Goal: Task Accomplishment & Management: Manage account settings

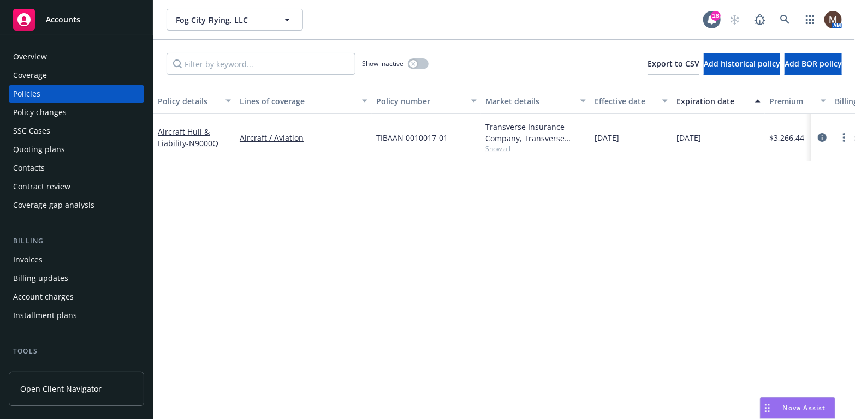
scroll to position [55, 0]
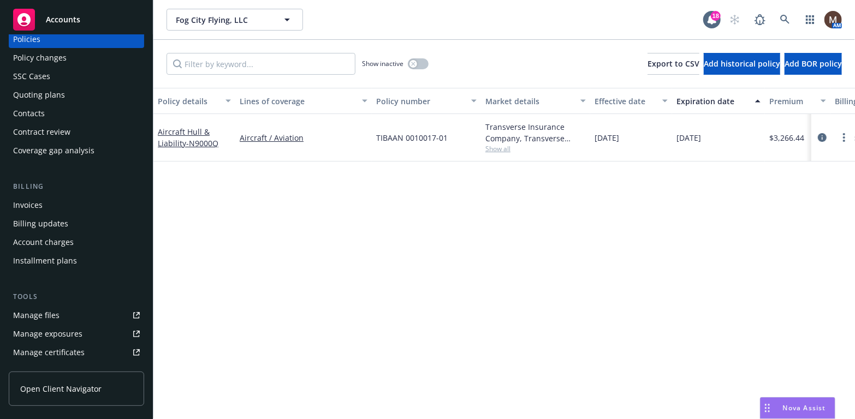
drag, startPoint x: 55, startPoint y: 312, endPoint x: 198, endPoint y: 312, distance: 143.0
click at [55, 312] on div "Manage files" at bounding box center [36, 315] width 46 height 17
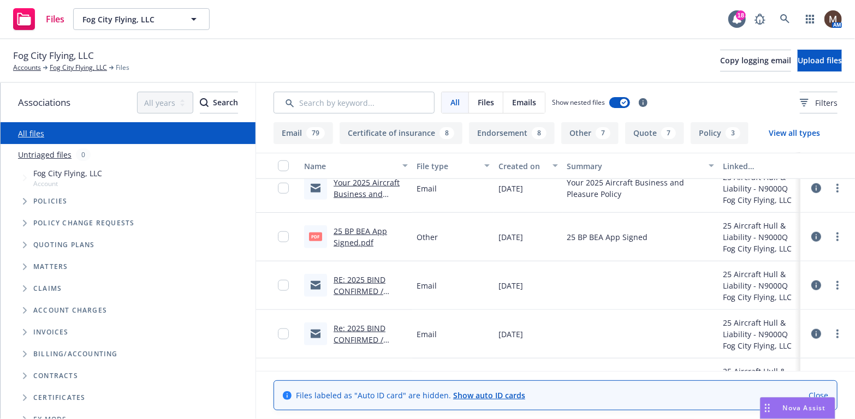
scroll to position [546, 0]
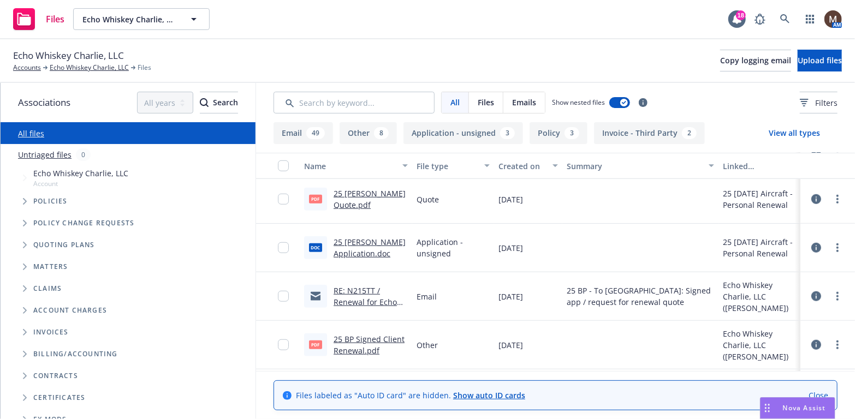
scroll to position [491, 0]
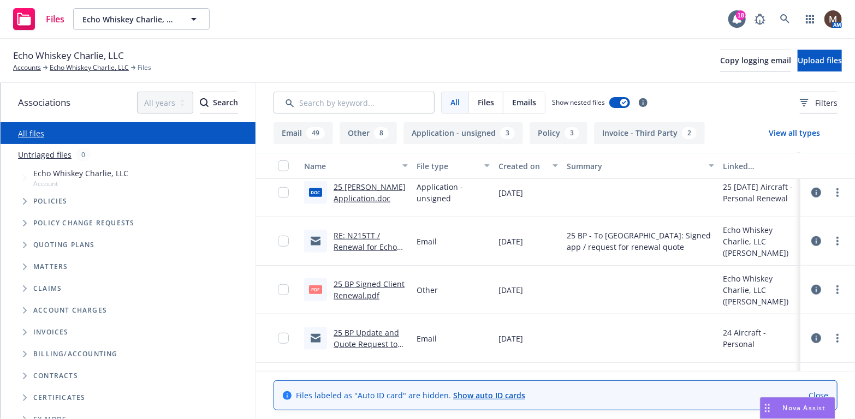
click at [365, 284] on link "25 BP Signed Client Renewal.pdf" at bounding box center [369, 290] width 71 height 22
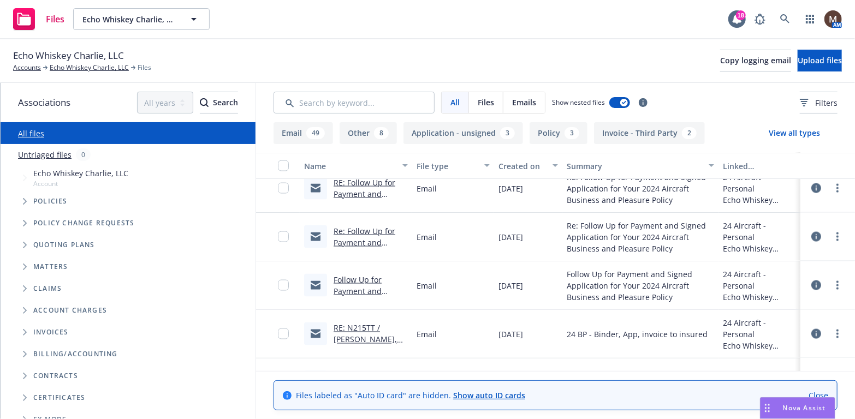
scroll to position [983, 0]
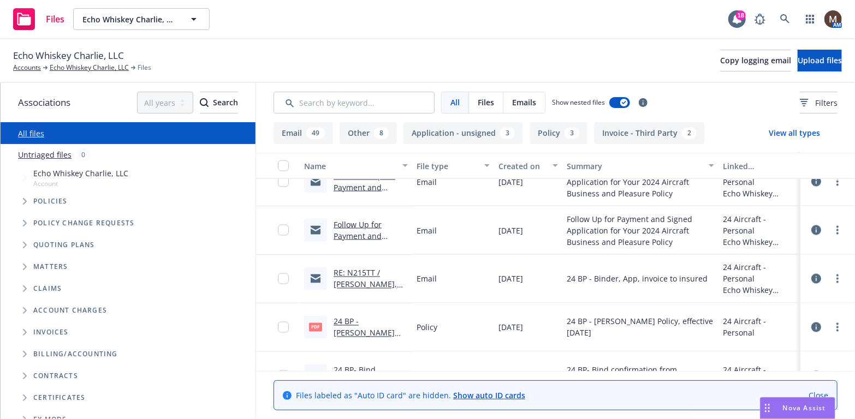
click at [350, 281] on link "RE: N215TT / BINDER, APP, INVOICE / Eric Copley / 08.31.2024" at bounding box center [367, 296] width 66 height 56
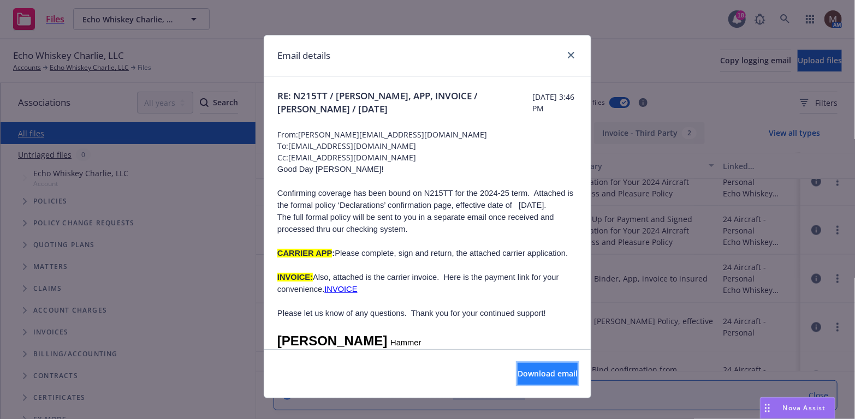
click at [534, 366] on button "Download email" at bounding box center [547, 374] width 60 height 22
click at [568, 52] on icon "close" at bounding box center [571, 55] width 7 height 7
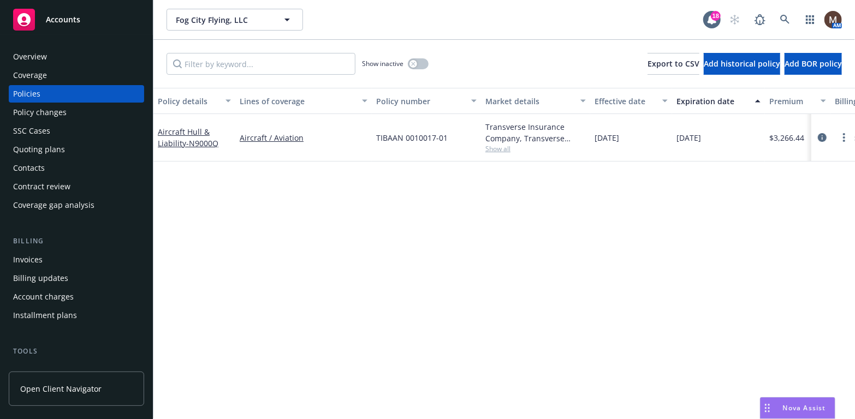
scroll to position [55, 0]
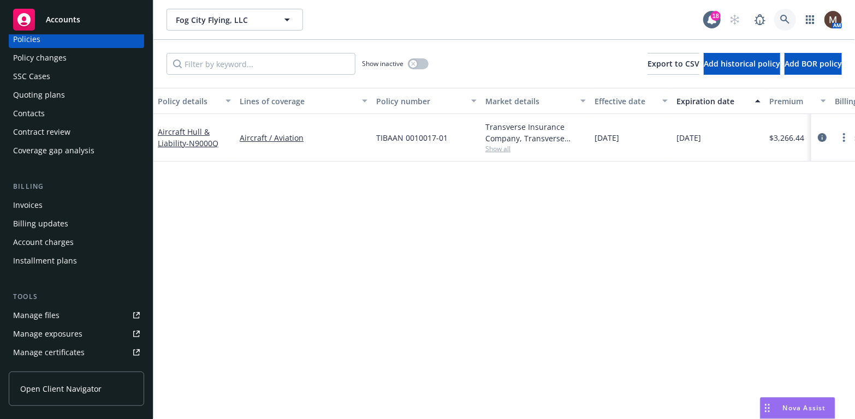
click at [784, 15] on icon at bounding box center [785, 20] width 10 height 10
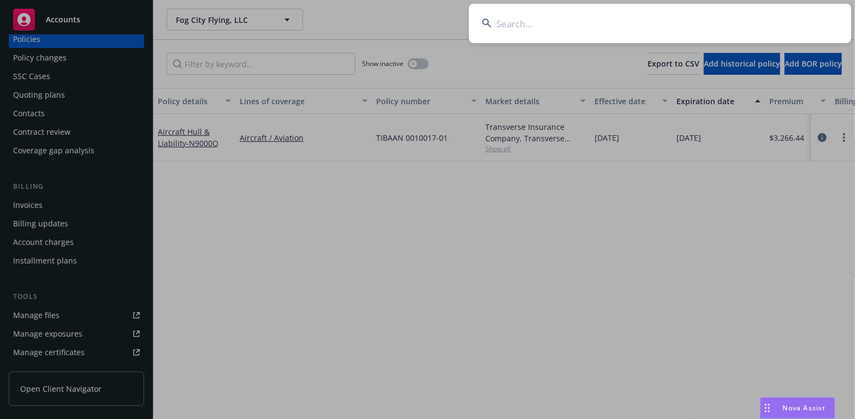
click at [521, 24] on input at bounding box center [660, 23] width 382 height 39
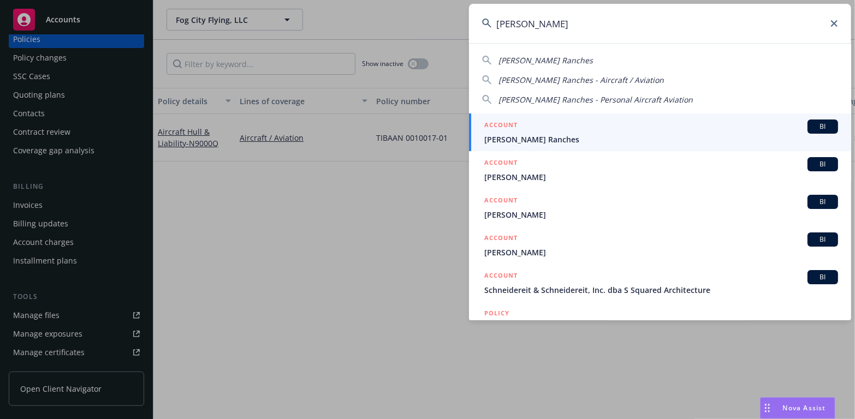
type input "scheidel"
click at [525, 138] on span "[PERSON_NAME] Ranches" at bounding box center [661, 139] width 354 height 11
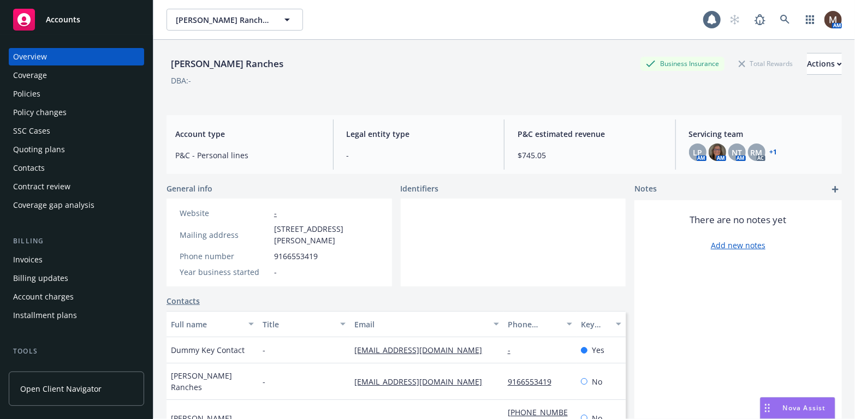
click at [35, 93] on div "Policies" at bounding box center [26, 93] width 27 height 17
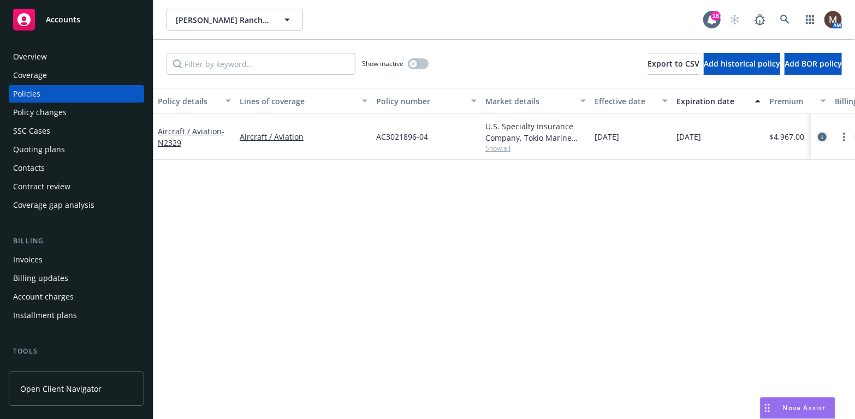
click at [823, 137] on icon "circleInformation" at bounding box center [822, 137] width 9 height 9
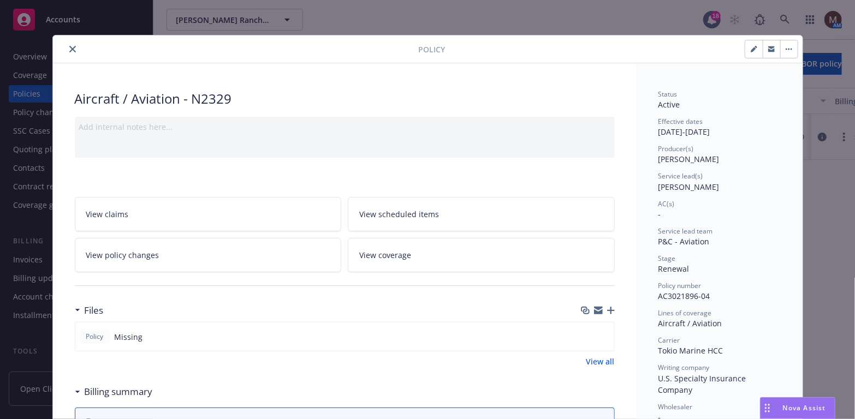
click at [608, 310] on icon "button" at bounding box center [611, 311] width 8 height 8
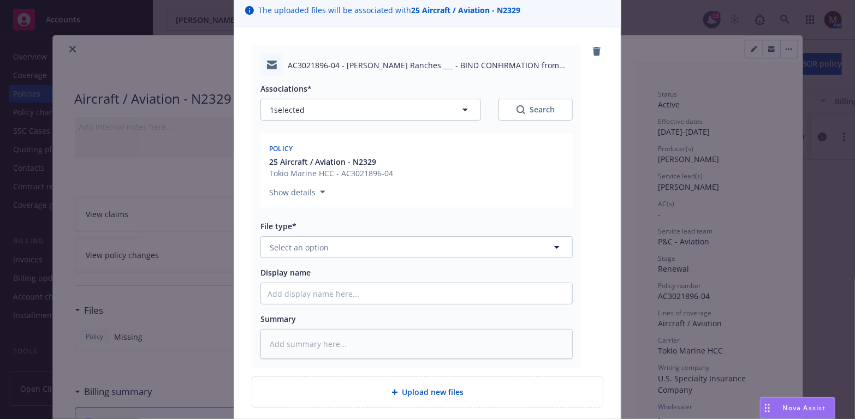
scroll to position [109, 0]
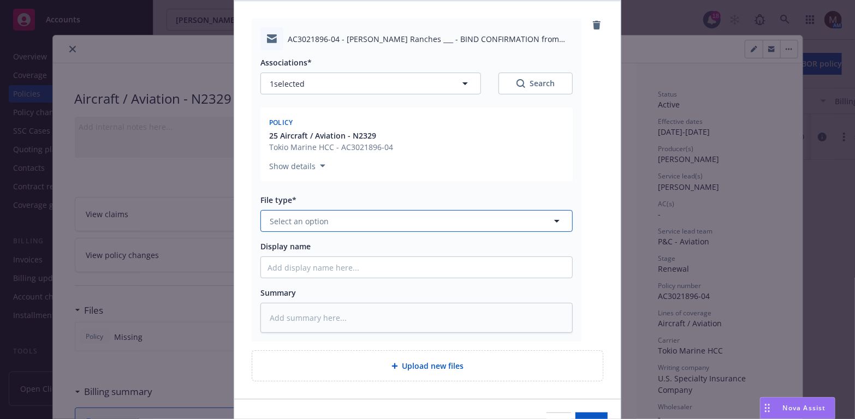
click at [553, 217] on icon "button" at bounding box center [556, 221] width 13 height 13
type input "bind"
click at [376, 308] on div "Bind confirmation" at bounding box center [416, 310] width 298 height 16
click at [284, 262] on input "Display name" at bounding box center [416, 267] width 311 height 21
type textarea "x"
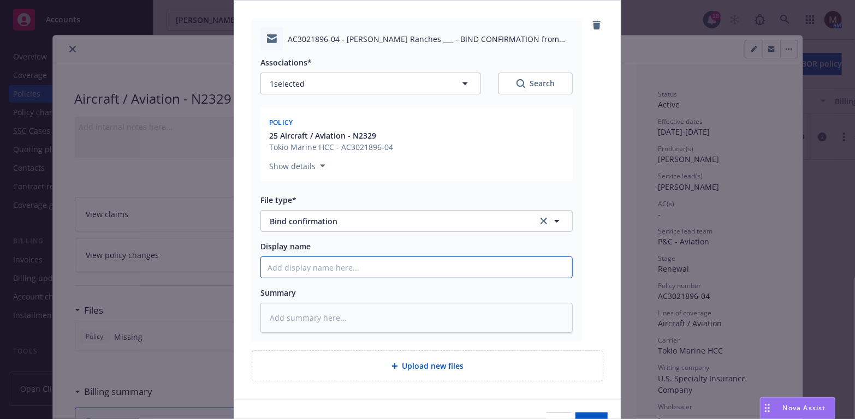
type input "2"
type textarea "x"
type input "25"
type textarea "x"
type input "25"
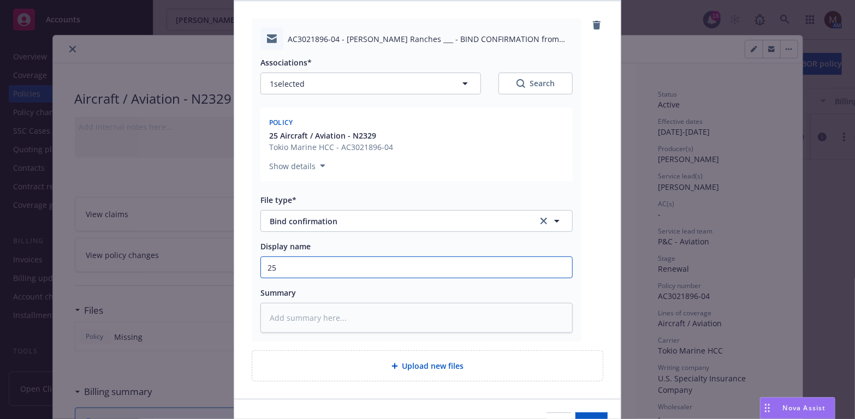
type textarea "x"
type input "25 B"
type textarea "x"
type input "25 BP"
type textarea "x"
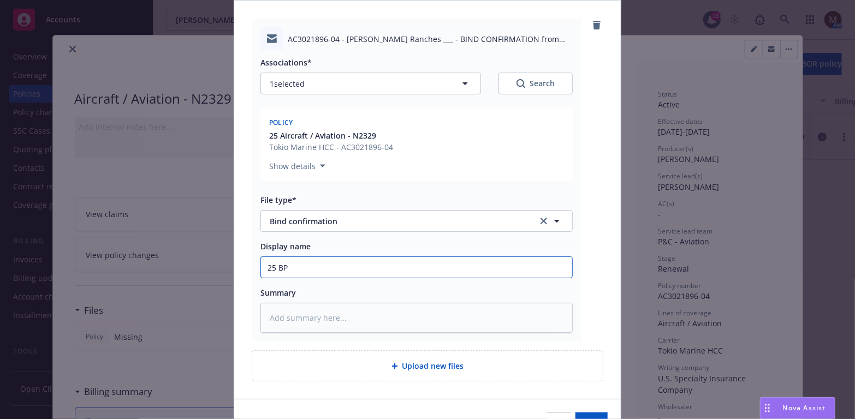
type input "25 BP"
type textarea "x"
type input "25 BP -"
type textarea "x"
type input "25 BP -"
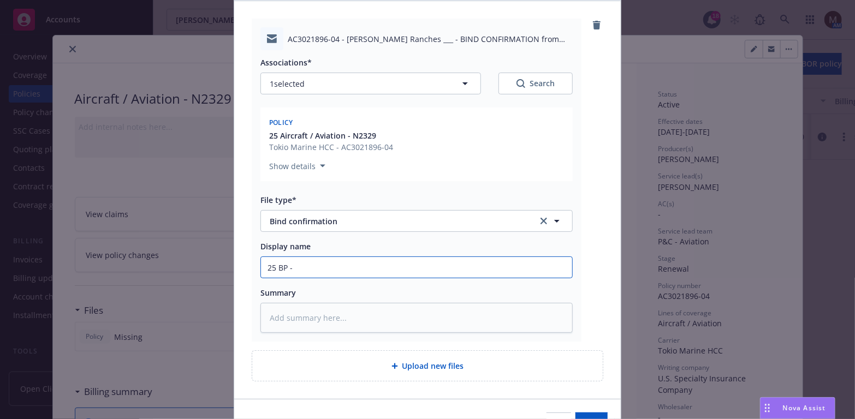
type textarea "x"
type input "25 BP - B"
type textarea "x"
type input "25 BP - Bi"
type textarea "x"
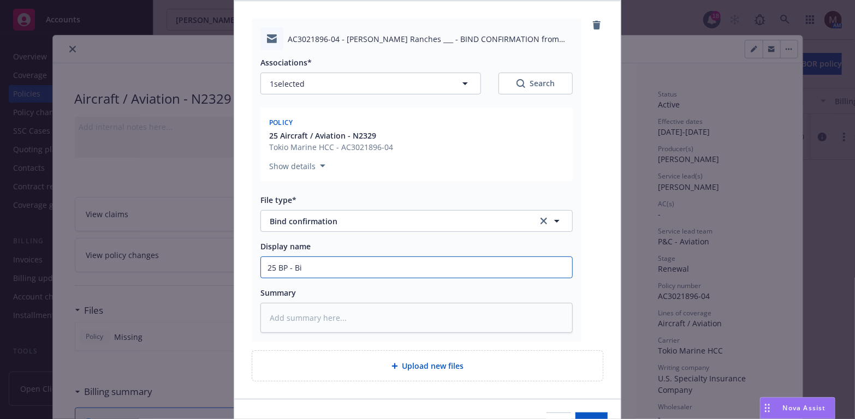
type input "25 BP - Bin"
type textarea "x"
type input "25 BP - Bind"
type textarea "x"
type input "25 BP - Bind"
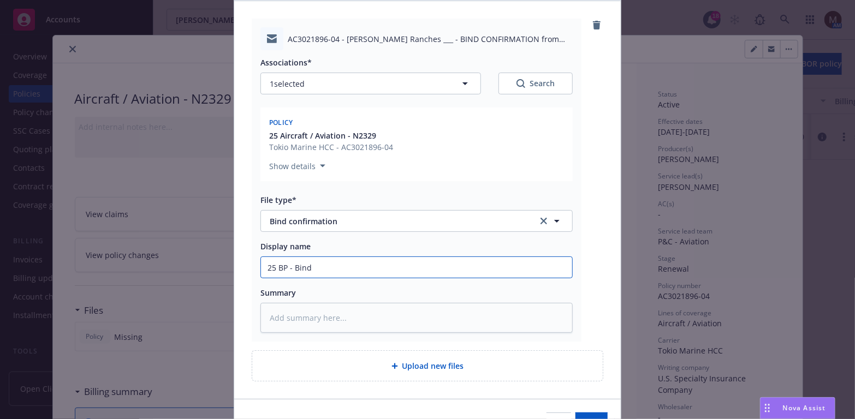
type textarea "x"
type input "25 BP - Bind C"
type textarea "x"
type input "25 BP - Bind Co"
type textarea "x"
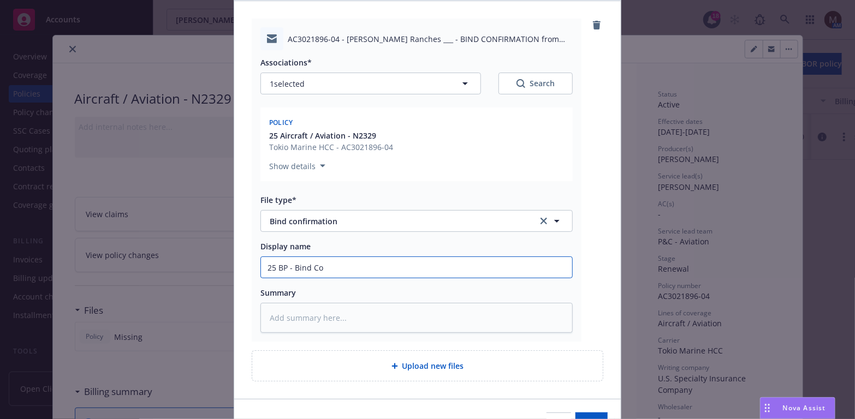
type input "25 BP - Bind Con"
type textarea "x"
type input "25 BP - Bind Conf"
type textarea "x"
type input "25 BP - Bind Confi"
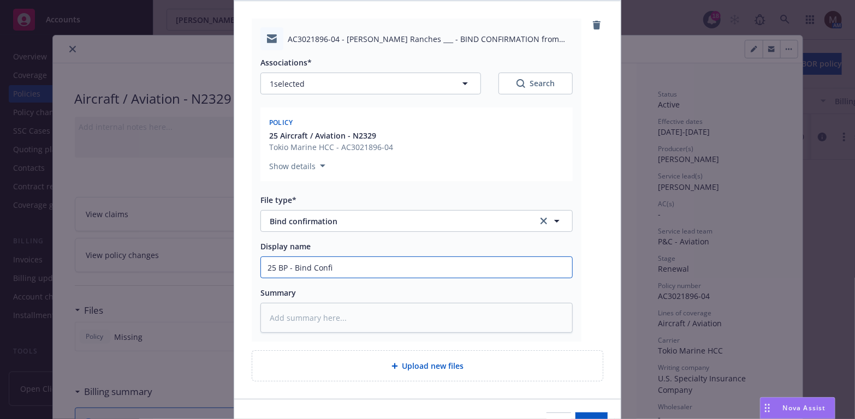
type textarea "x"
type input "25 BP - Bind Confir"
type textarea "x"
type input "25 BP - Bind Confirm"
type textarea "x"
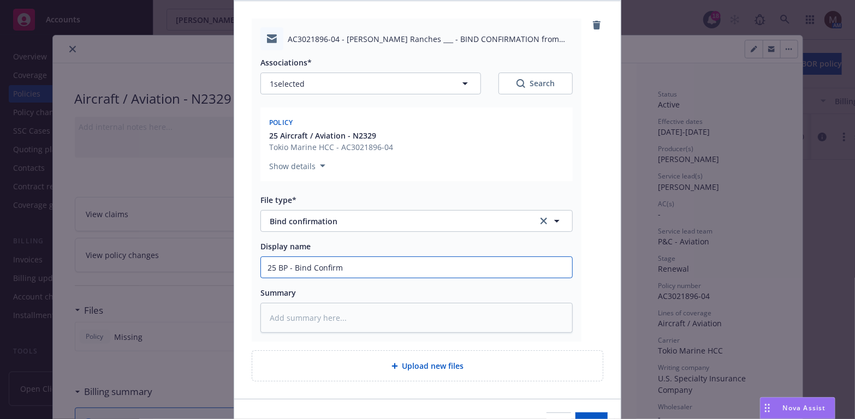
type input "25 BP - Bind Confirma"
type textarea "x"
type input "25 BP - Bind Confirmat"
type textarea "x"
type input "25 BP - Bind Confirmati"
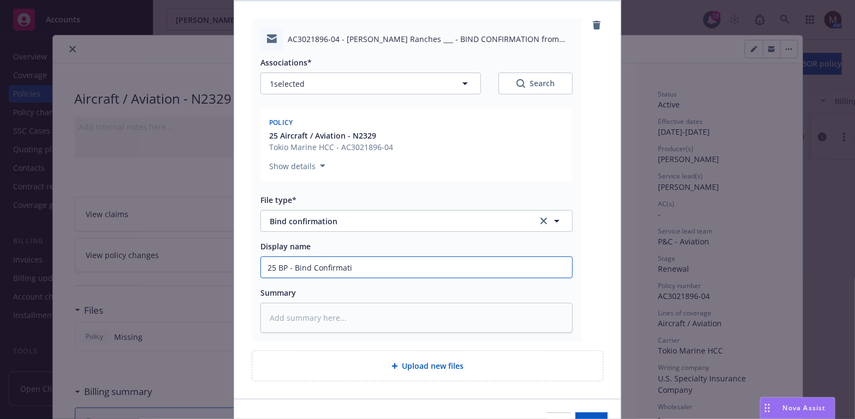
type textarea "x"
type input "25 BP - Bind Confirmatio"
type textarea "x"
type input "25 BP - Bind Confirmation"
type textarea "x"
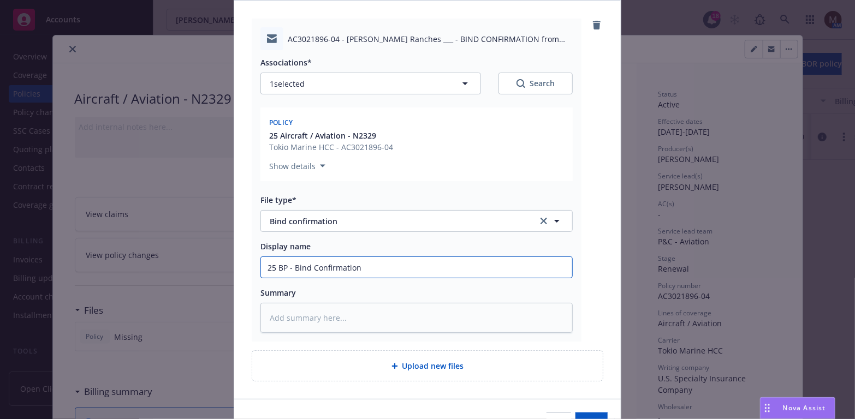
type input "25 BP - Bind Confirmation"
type textarea "x"
type input "25 BP - Bind Confirmation f"
type textarea "x"
type input "25 BP - Bind Confirmation fr"
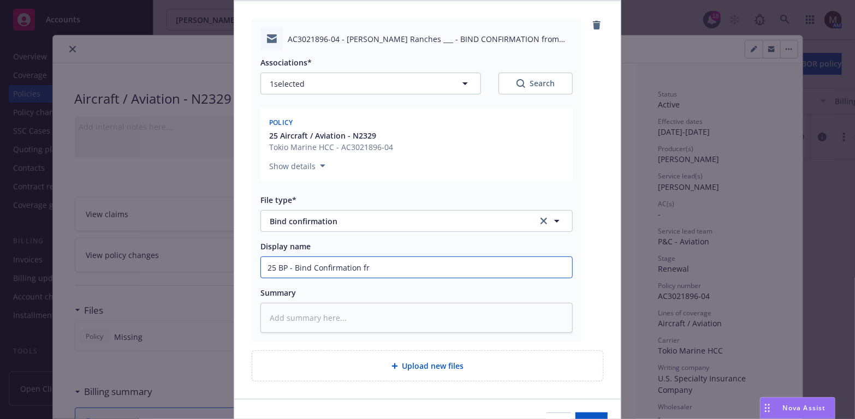
type textarea "x"
type input "25 BP - Bind Confirmation fro"
type textarea "x"
type input "25 BP - Bind Confirmation from"
type textarea "x"
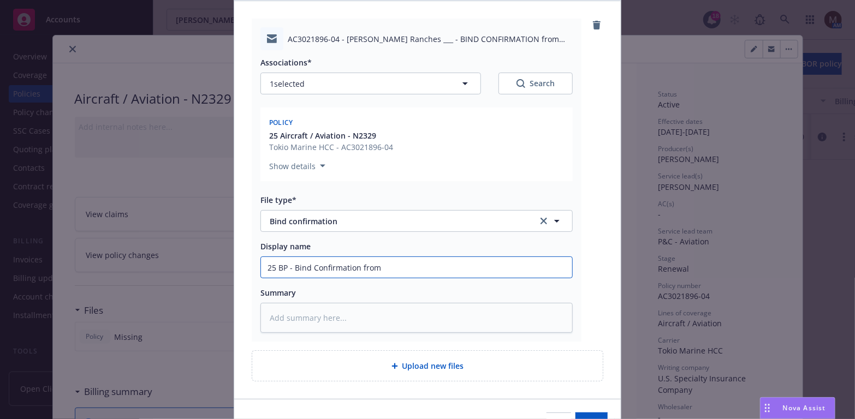
type input "25 BP - Bind Confirmation from"
type textarea "x"
type input "25 BP - Bind Confirmation from U"
type textarea "x"
type input "25 BP - Bind Confirmation from US"
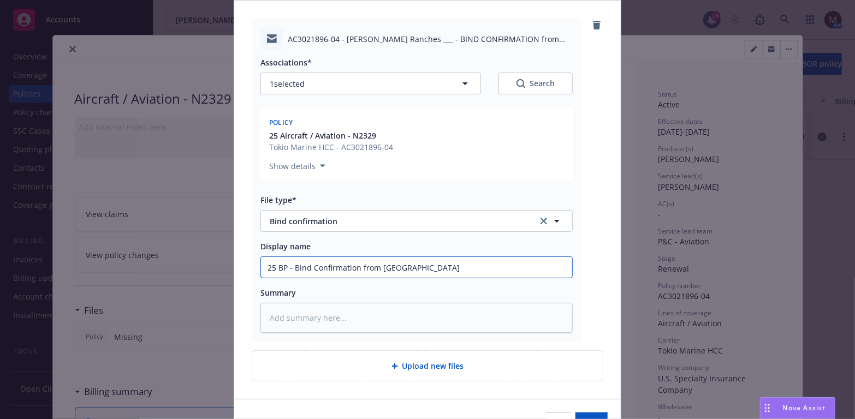
type textarea "x"
type input "25 BP - Bind Confirmation from USS"
type textarea "x"
type input "25 BP - Bind Confirmation from USSI"
type textarea "x"
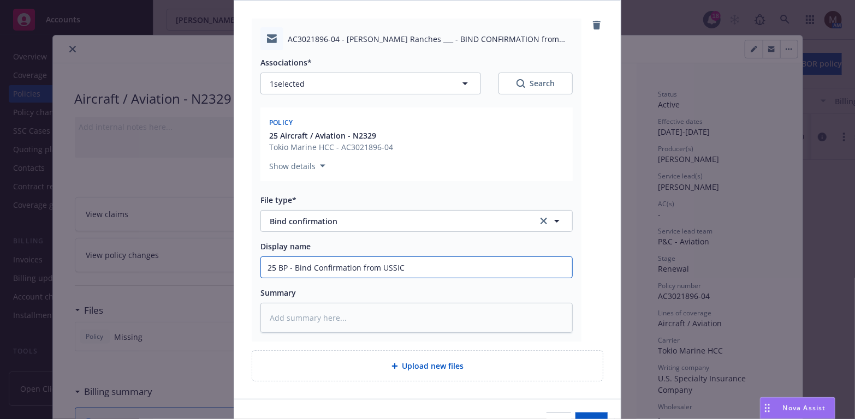
drag, startPoint x: 421, startPoint y: 268, endPoint x: 237, endPoint y: 269, distance: 183.4
click at [237, 269] on div "AC3021896-04 - Scheidel Ranches ___ - BIND CONFIRMATION from U_S_ Specialty Ins…" at bounding box center [427, 200] width 386 height 398
type input "25 BP - Bind Confirmation from USSIC"
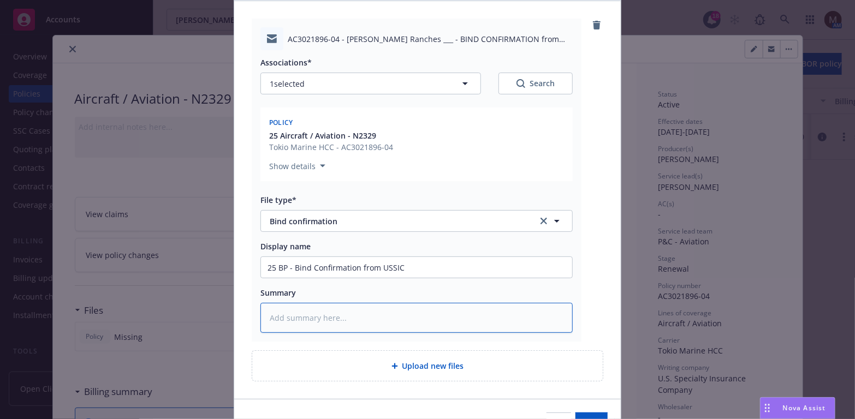
click at [276, 321] on textarea at bounding box center [416, 318] width 312 height 30
paste textarea "25 BP - Bind Confirmation from USSIC"
type textarea "x"
type textarea "25 BP - Bind Confirmation from USSIC"
type textarea "x"
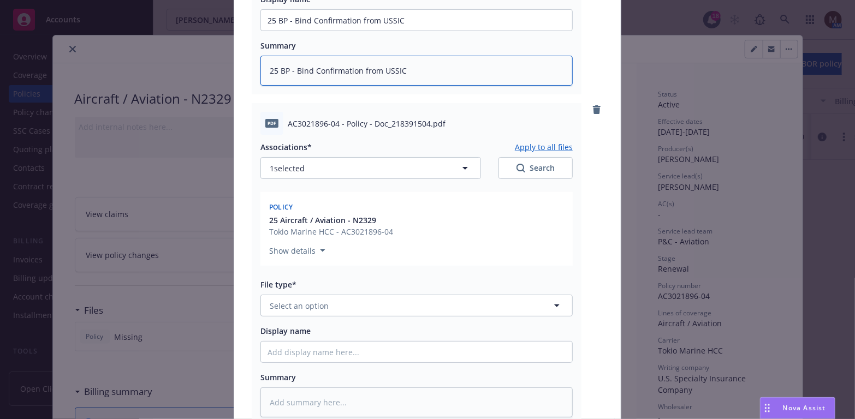
scroll to position [382, 0]
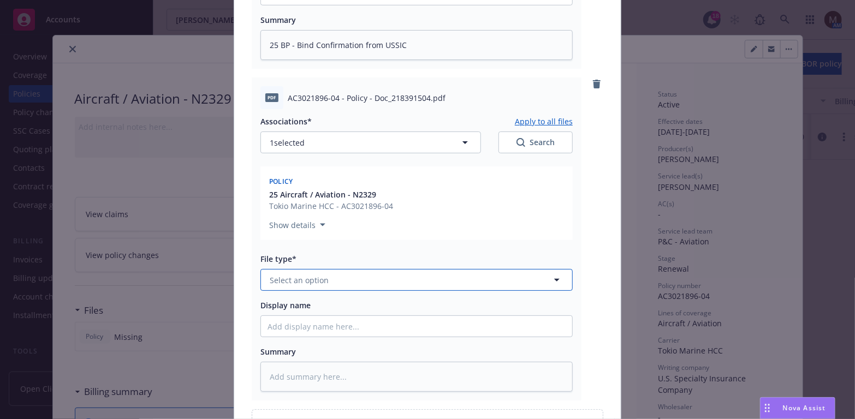
click at [551, 279] on icon "button" at bounding box center [556, 279] width 13 height 13
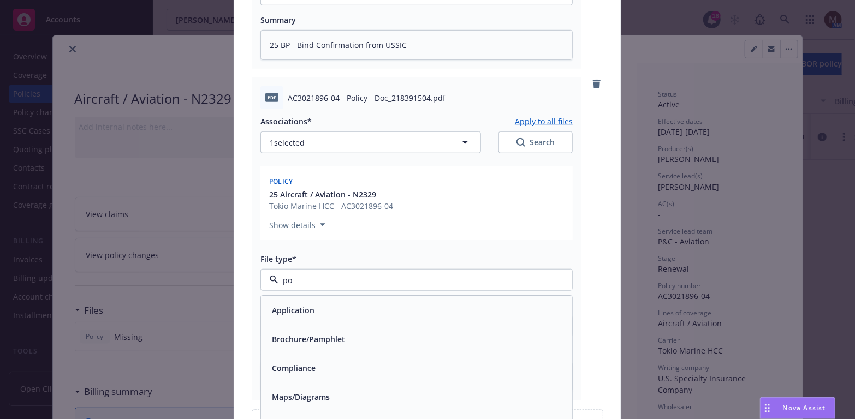
type input "pol"
drag, startPoint x: 389, startPoint y: 305, endPoint x: 380, endPoint y: 307, distance: 9.4
click at [388, 305] on div "Policy" at bounding box center [416, 310] width 298 height 16
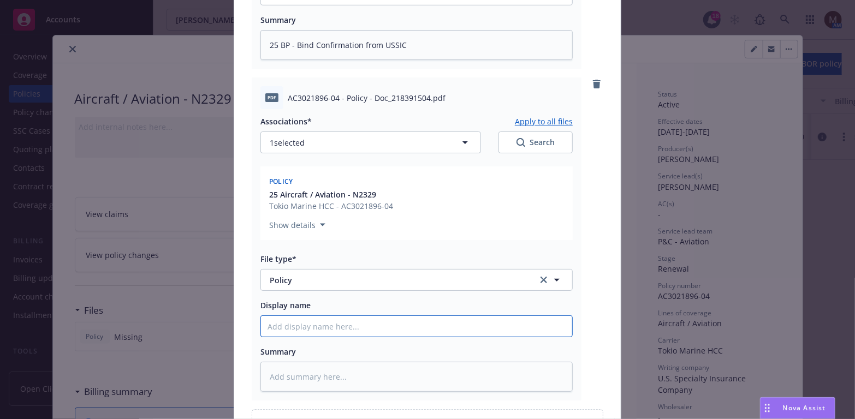
type textarea "x"
type input "2"
type textarea "x"
type input "25"
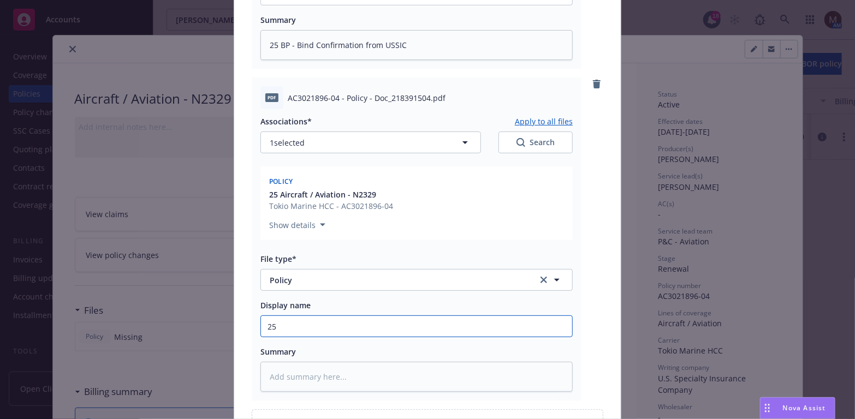
type textarea "x"
type input "25"
type textarea "x"
type input "25 B"
type textarea "x"
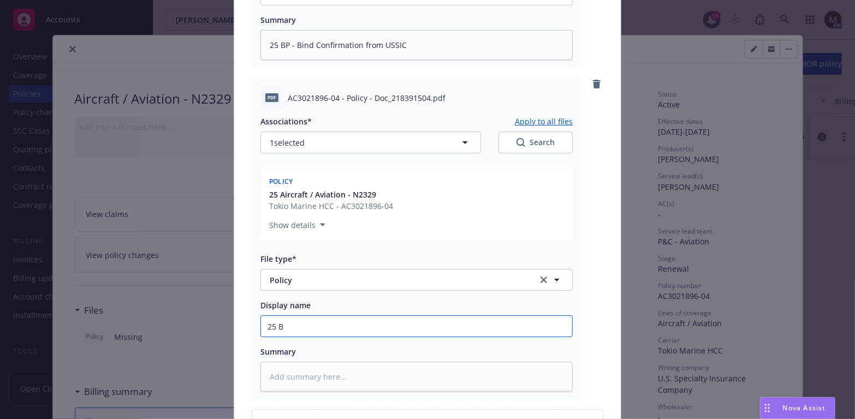
type input "25 BP"
type textarea "x"
type input "25 BP"
type textarea "x"
type input "25 BP -"
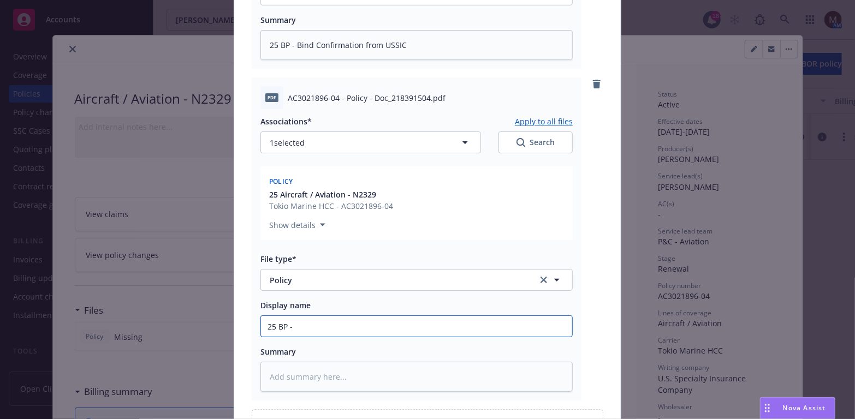
type textarea "x"
type input "25 BP -"
type textarea "x"
type input "25 BP - U"
type textarea "x"
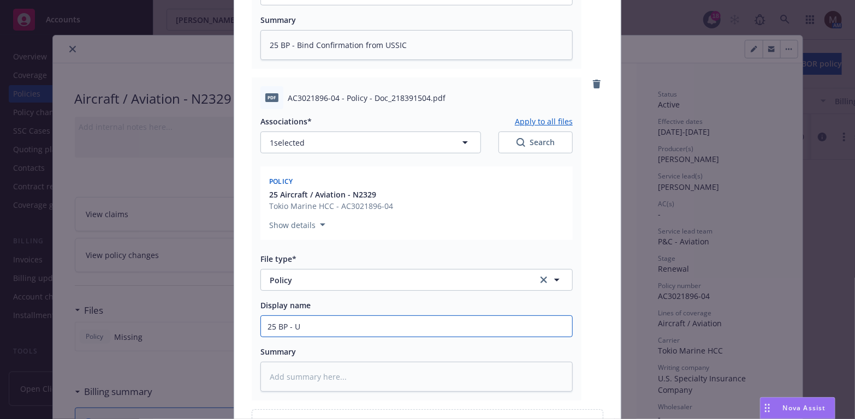
type input "25 BP - US"
type textarea "x"
type input "25 BP - USS"
type textarea "x"
type input "25 BP - USSI"
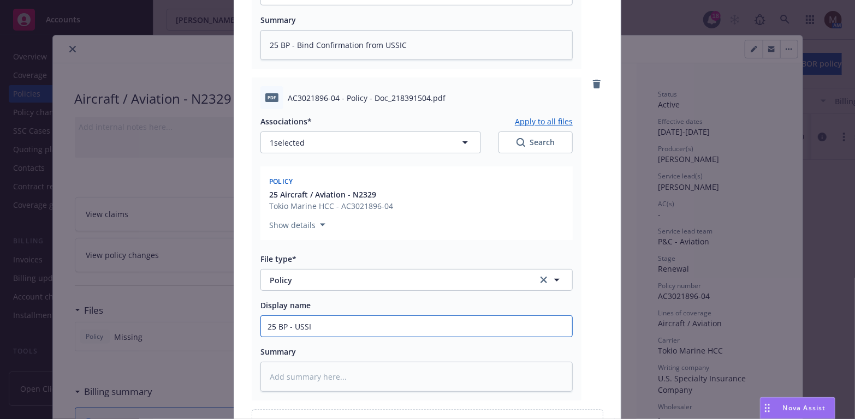
type textarea "x"
type input "25 BP - USSIC"
type textarea "x"
type input "25 BP - USSIC"
type textarea "x"
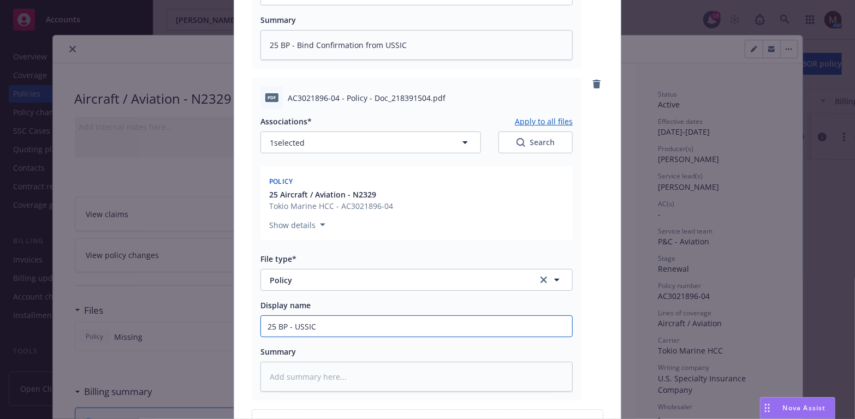
type input "25 BP - USSIC P"
type textarea "x"
type input "25 BP - USSIC Po"
type textarea "x"
type input "25 BP - USSIC Pol"
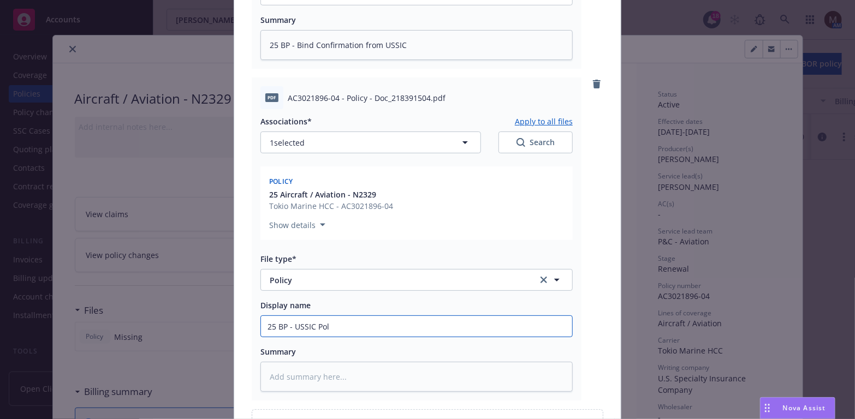
type textarea "x"
type input "25 BP - USSIC Poli"
type textarea "x"
type input "25 BP - USSIC Polic"
type textarea "x"
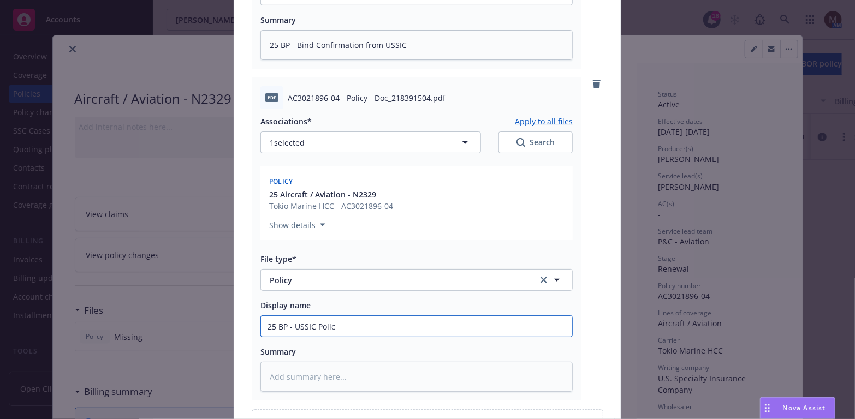
type input "25 BP - USSIC Policy"
type textarea "x"
type input "25 BP - USSIC Policy,"
type textarea "x"
type input "25 BP - USSIC Policy,"
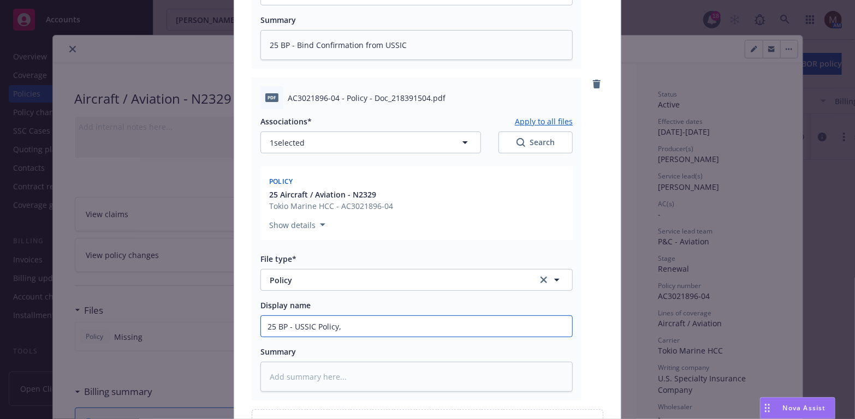
type textarea "x"
type input "25 BP - USSIC Policy, e"
type textarea "x"
type input "25 BP - USSIC Policy, ef"
type textarea "x"
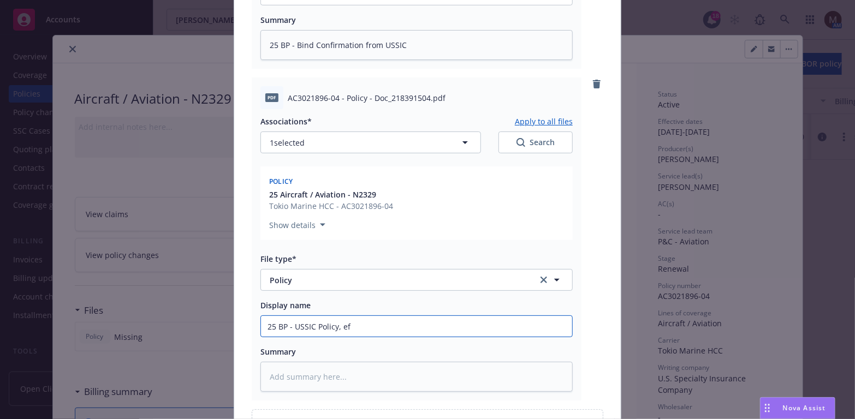
type input "25 BP - USSIC Policy, eff"
type textarea "x"
type input "25 BP - USSIC Policy, eff"
type textarea "x"
type input "25 BP - USSIC Policy, eff 0"
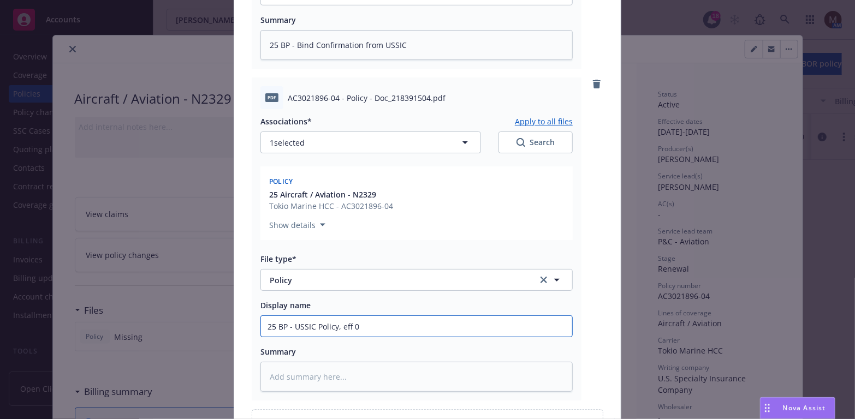
type textarea "x"
type input "25 BP - USSIC Policy, eff 08"
type textarea "x"
type input "25 BP - USSIC Policy, eff 08."
type textarea "x"
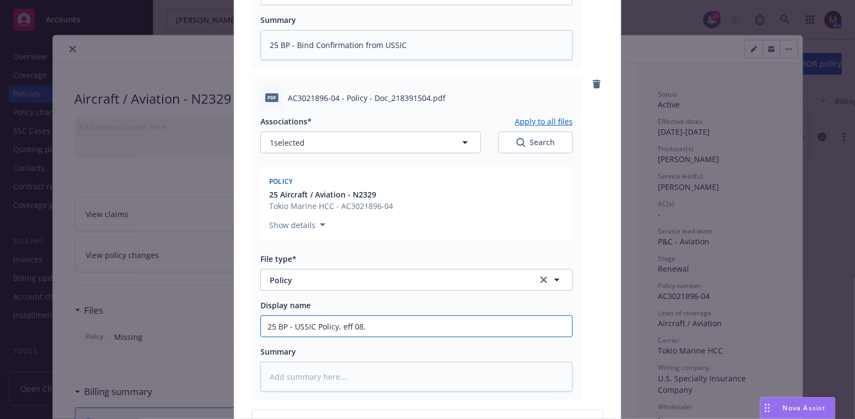
type input "25 BP - USSIC Policy, eff 08.2"
type textarea "x"
type input "25 BP - USSIC Policy, eff 08.25"
type textarea "x"
type input "25 BP - USSIC Policy, eff 08.25."
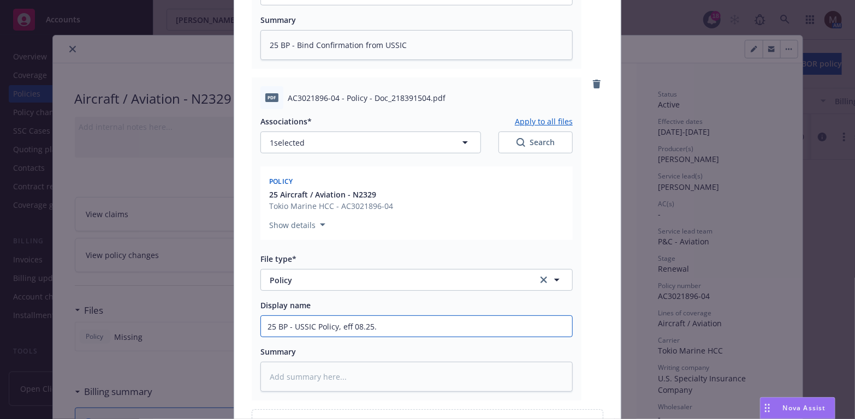
type textarea "x"
type input "25 BP - USSIC Policy, eff 08.25.2"
type textarea "x"
type input "25 BP - USSIC Policy, eff 08.25.20"
type textarea "x"
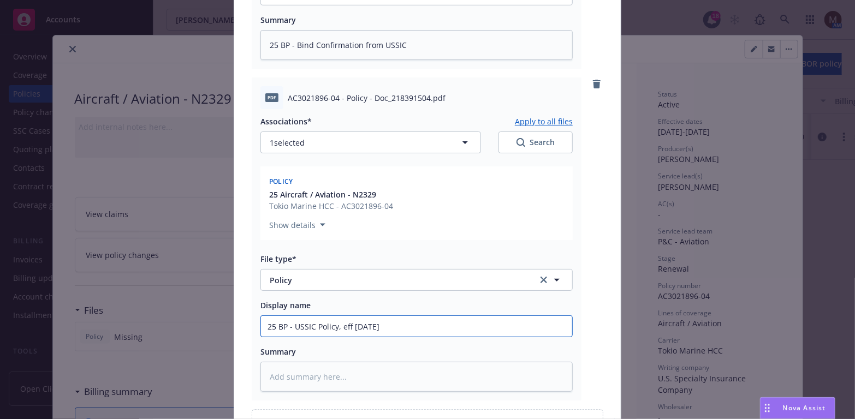
type input "25 BP - USSIC Policy, eff 08.25.202"
type textarea "x"
drag, startPoint x: 407, startPoint y: 326, endPoint x: 249, endPoint y: 329, distance: 158.3
click at [252, 329] on div "pdf AC3021896-04 - Policy - Doc_218391504.pdf Associations* Apply to all files …" at bounding box center [417, 239] width 330 height 323
type input "25 BP - USSIC Policy, eff 08.25.2025"
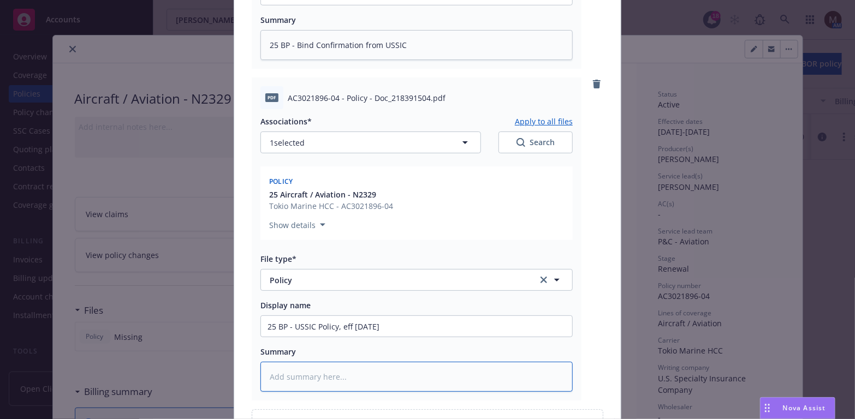
click at [293, 374] on textarea at bounding box center [416, 377] width 312 height 30
paste textarea "25 BP - USSIC Policy, eff 08.25.2025"
type textarea "x"
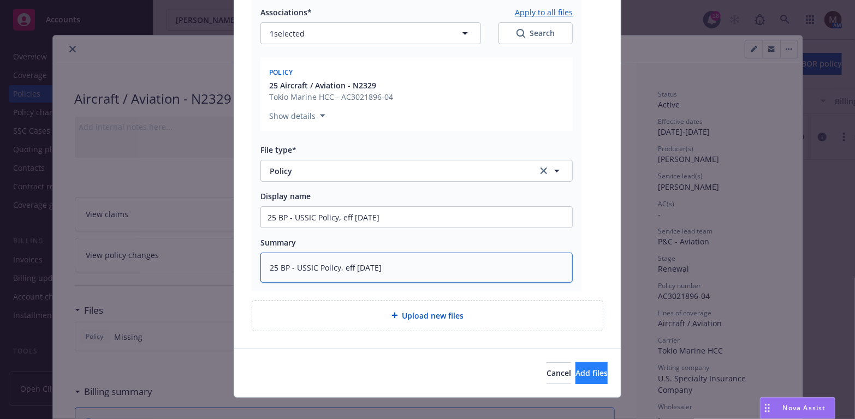
type textarea "25 BP - USSIC Policy, eff 08.25.2025"
click at [575, 368] on span "Add files" at bounding box center [591, 373] width 32 height 10
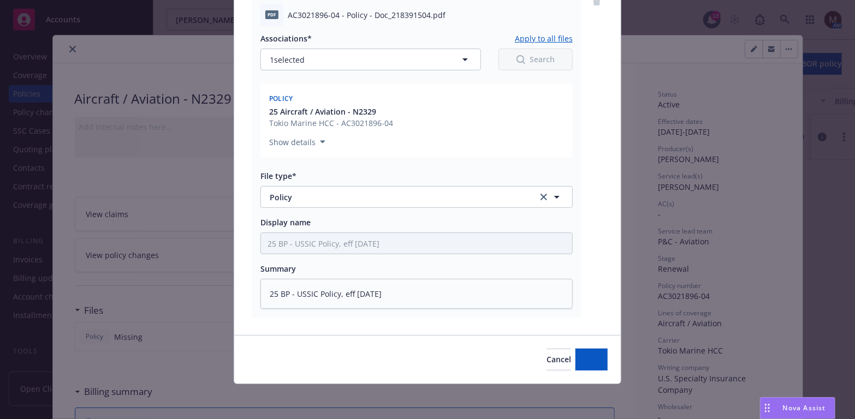
scroll to position [464, 0]
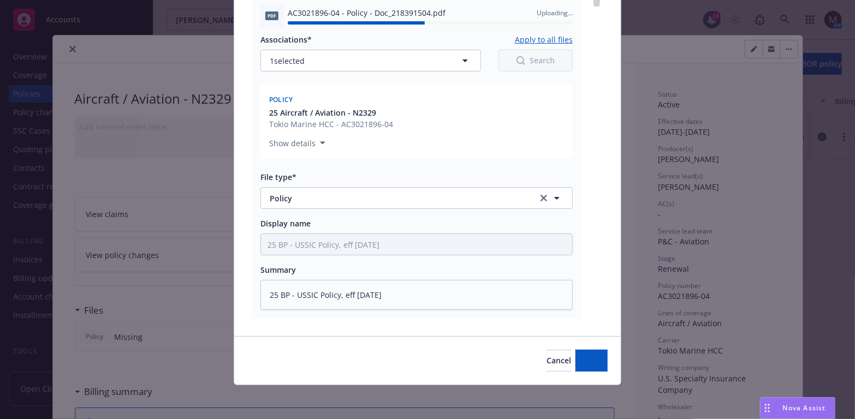
type textarea "x"
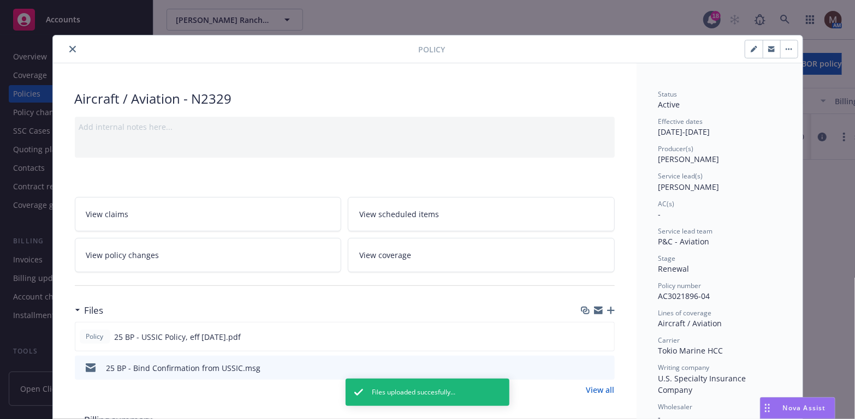
click at [69, 47] on icon "close" at bounding box center [72, 49] width 7 height 7
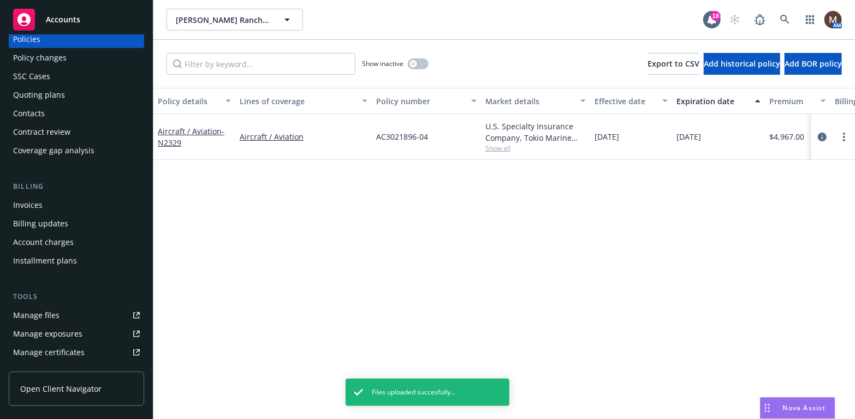
scroll to position [109, 0]
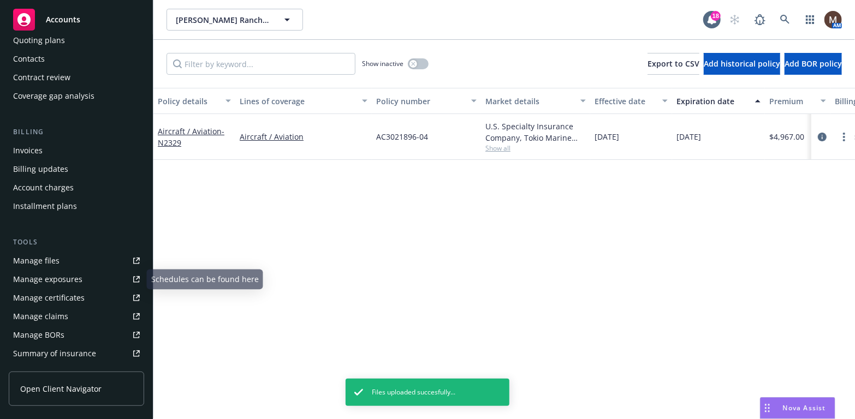
click at [50, 260] on div "Manage files" at bounding box center [36, 260] width 46 height 17
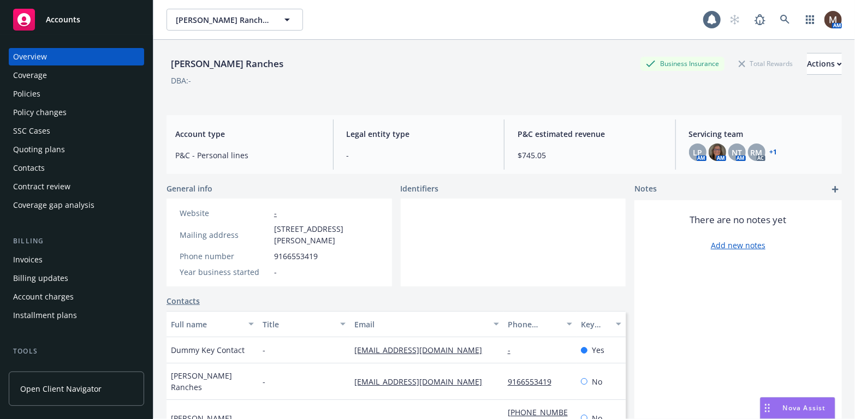
click at [38, 93] on div "Policies" at bounding box center [26, 93] width 27 height 17
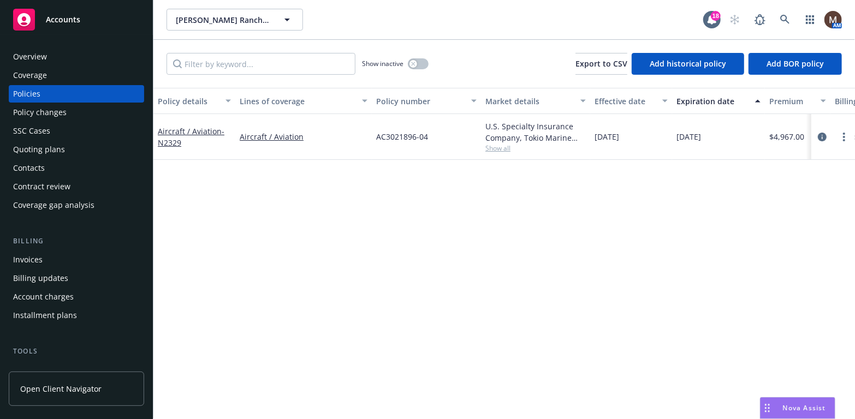
drag, startPoint x: 53, startPoint y: 259, endPoint x: 91, endPoint y: 257, distance: 37.7
click at [53, 259] on div "Invoices" at bounding box center [76, 259] width 127 height 17
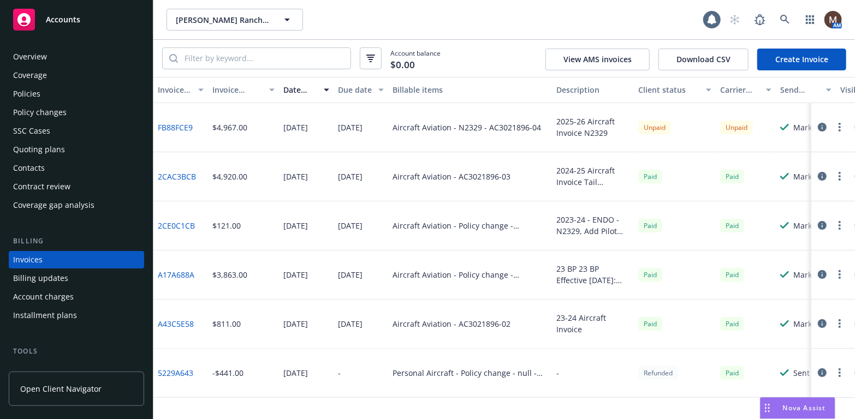
scroll to position [32, 0]
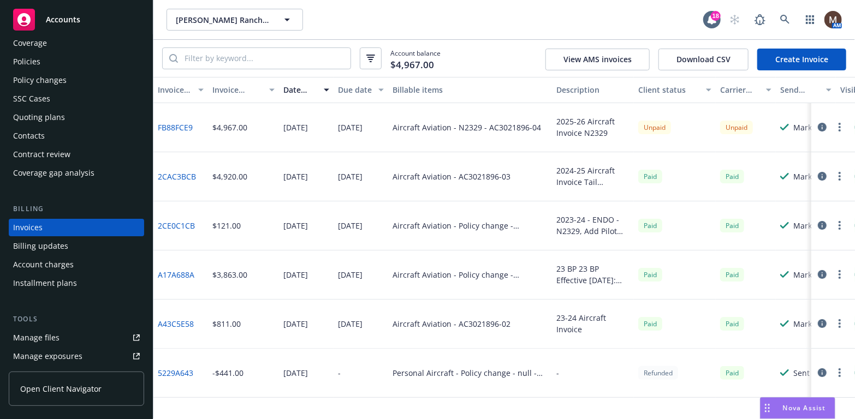
click at [838, 123] on icon "button" at bounding box center [839, 127] width 2 height 9
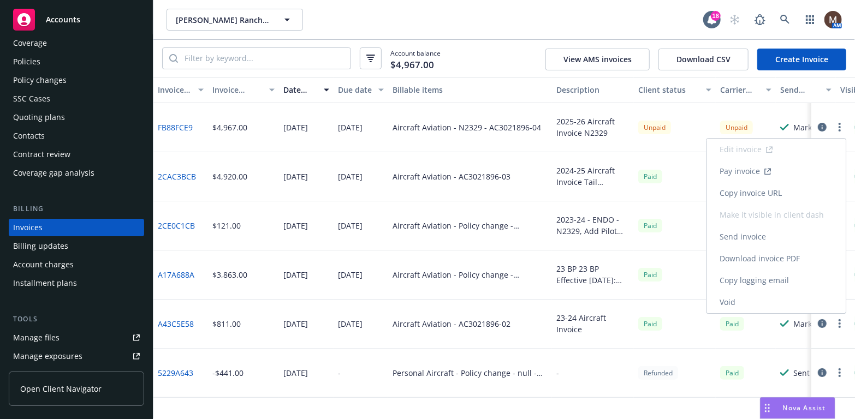
click at [769, 192] on link "Copy invoice URL" at bounding box center [775, 193] width 139 height 22
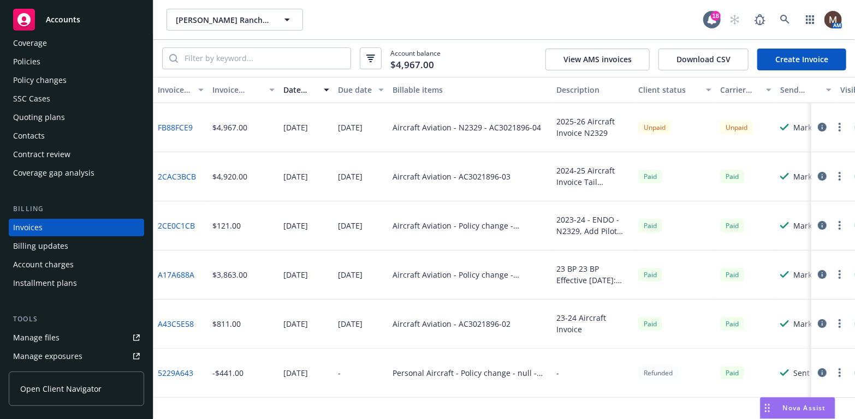
click at [55, 334] on div "Manage files" at bounding box center [36, 337] width 46 height 17
